Goal: Use online tool/utility: Utilize a website feature to perform a specific function

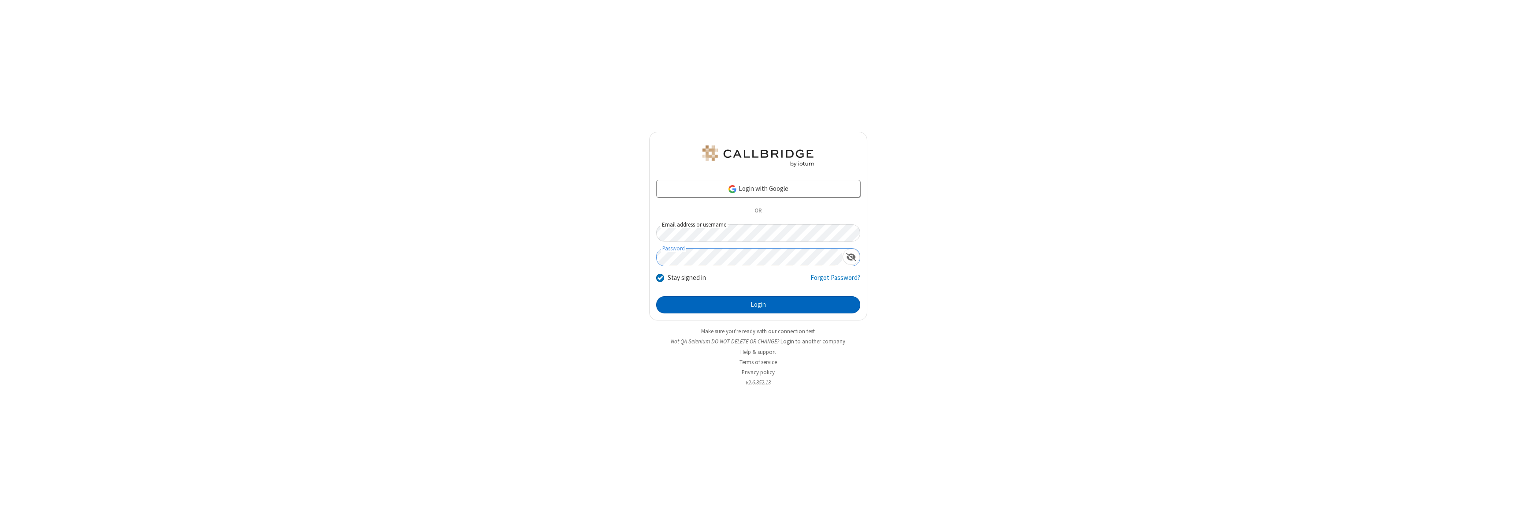
click at [758, 304] on button "Login" at bounding box center [758, 305] width 204 height 18
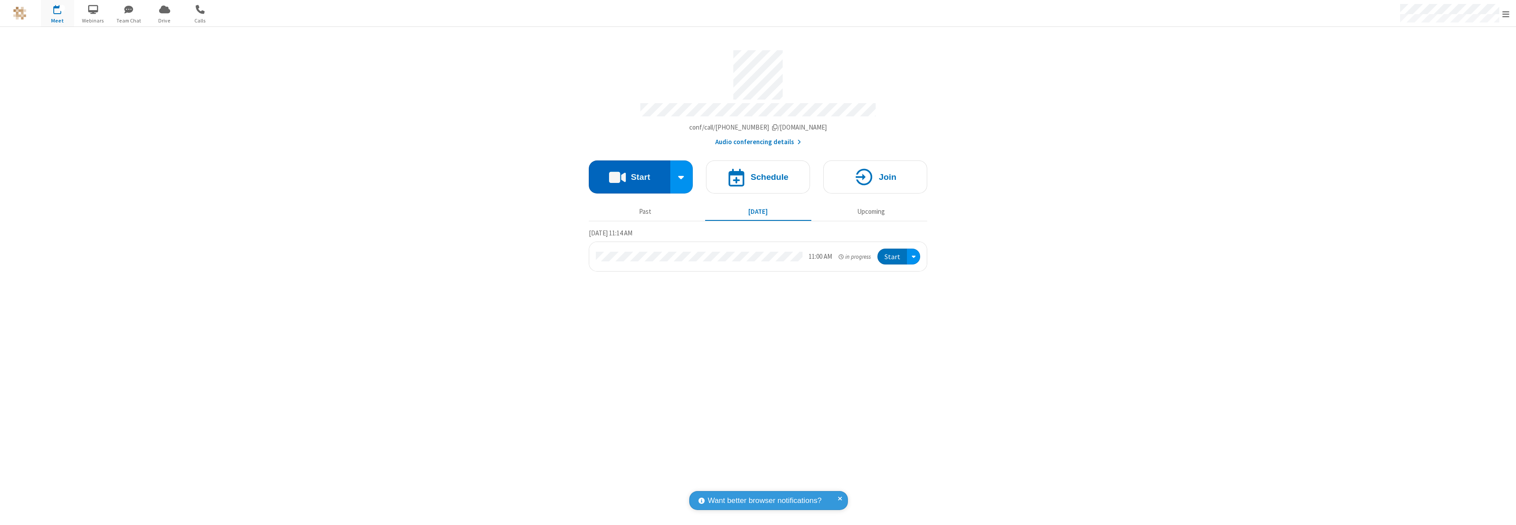
click at [629, 173] on button "Start" at bounding box center [630, 176] width 82 height 33
